Goal: Use online tool/utility: Utilize a website feature to perform a specific function

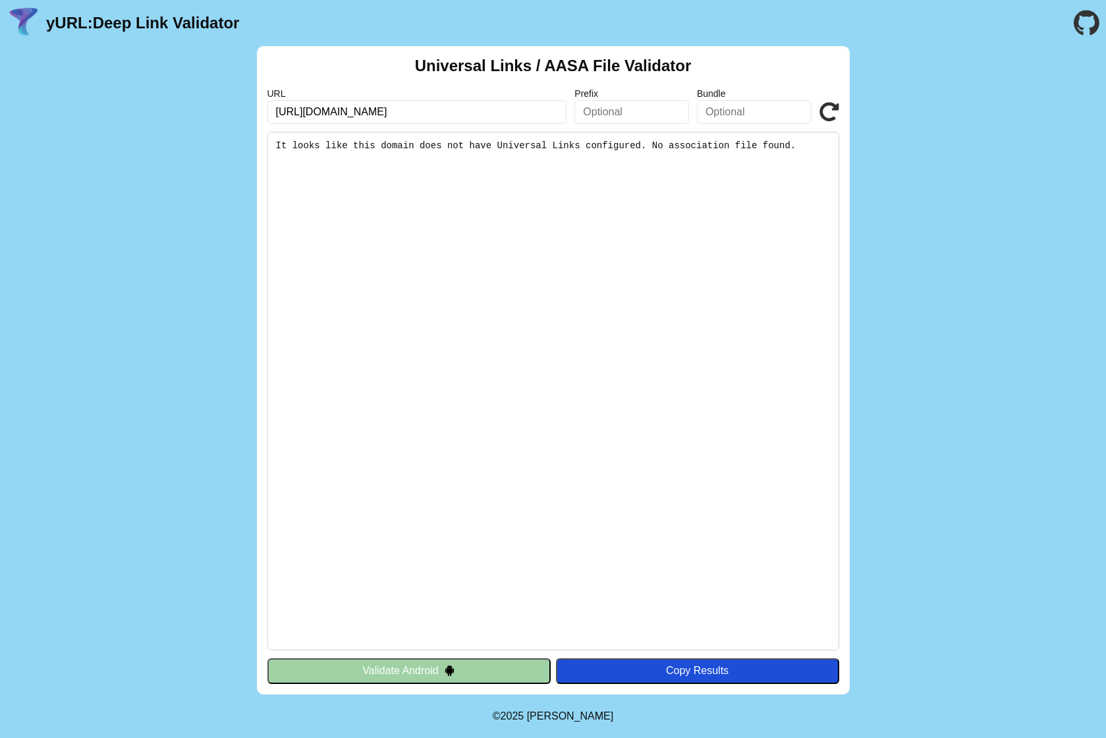
click at [504, 111] on input "https://auth.idp.iam-bms.de/103501080/auth" at bounding box center [417, 112] width 300 height 24
drag, startPoint x: 0, startPoint y: 0, endPoint x: 405, endPoint y: 111, distance: 420.2
click at [405, 111] on input "https://auth.idp.iam-bms.de/103501080/auth" at bounding box center [417, 112] width 300 height 24
type input "[URL][DOMAIN_NAME]"
click button "Validate" at bounding box center [0, 0] width 0 height 0
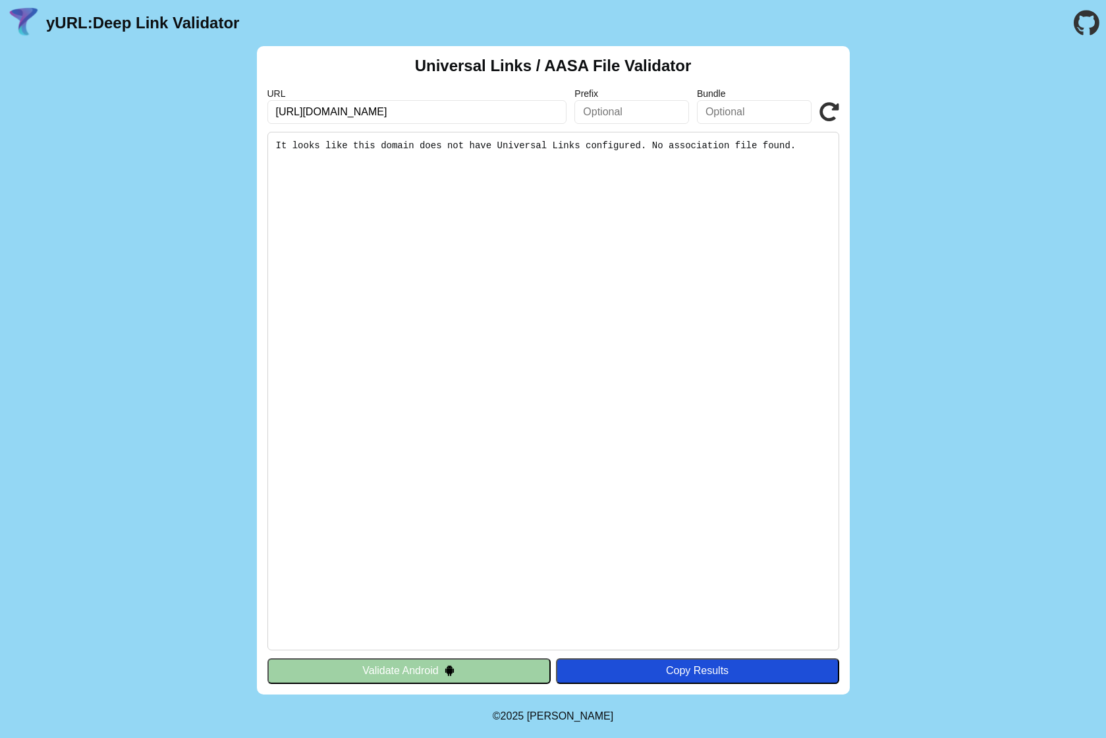
click at [422, 111] on input "[URL][DOMAIN_NAME]" at bounding box center [417, 112] width 300 height 24
click button "Validate" at bounding box center [0, 0] width 0 height 0
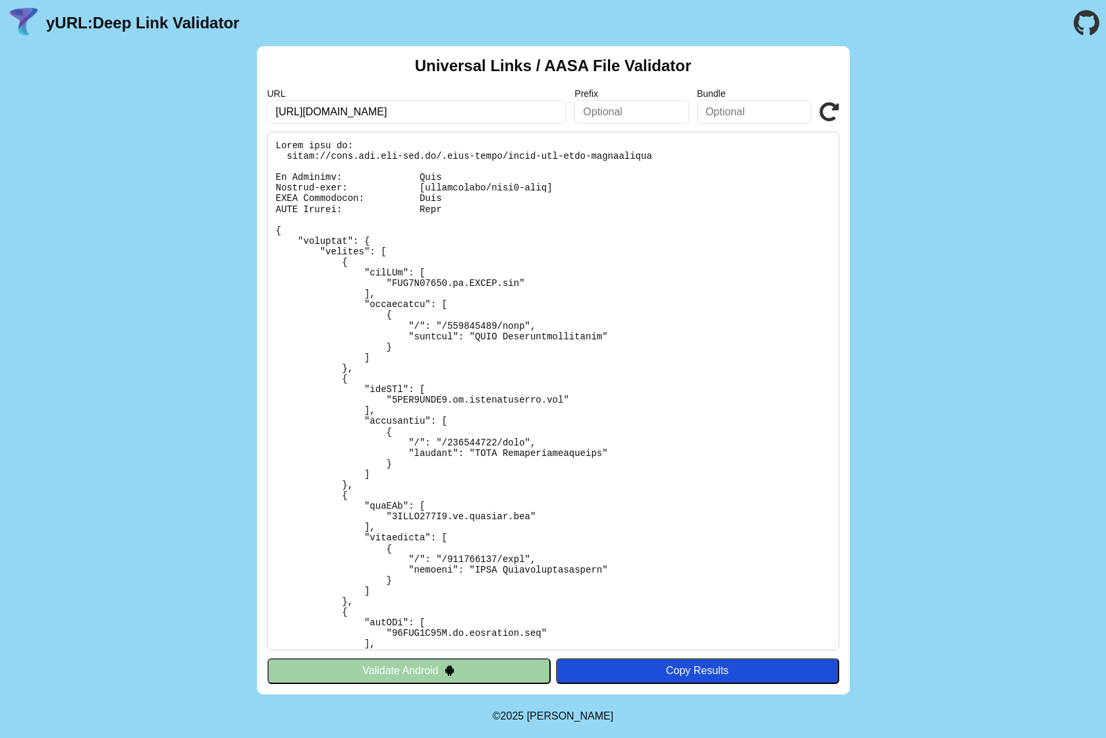
click at [447, 322] on pre at bounding box center [553, 391] width 572 height 519
